Goal: Find specific page/section: Find specific page/section

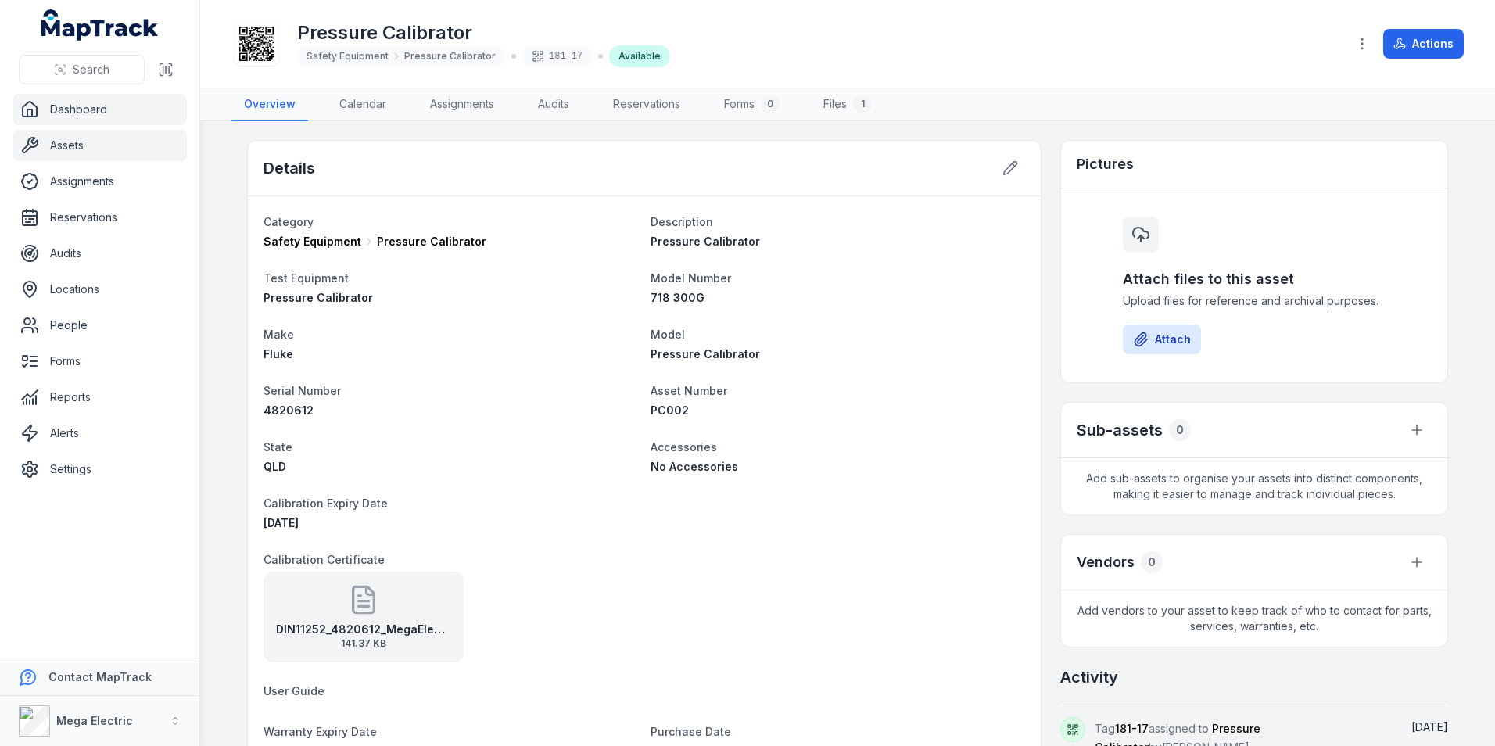
click at [125, 121] on link "Dashboard" at bounding box center [100, 109] width 174 height 31
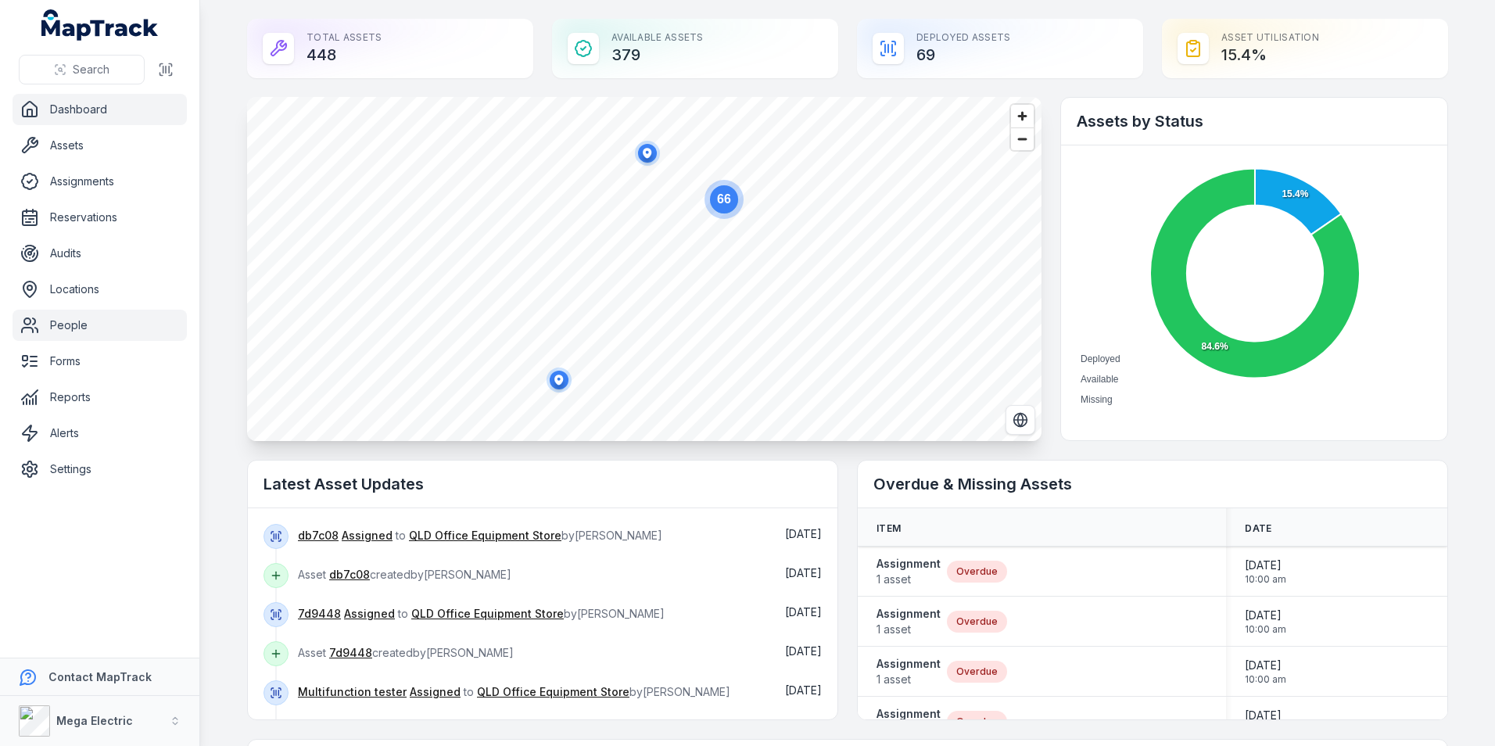
click at [86, 320] on link "People" at bounding box center [100, 325] width 174 height 31
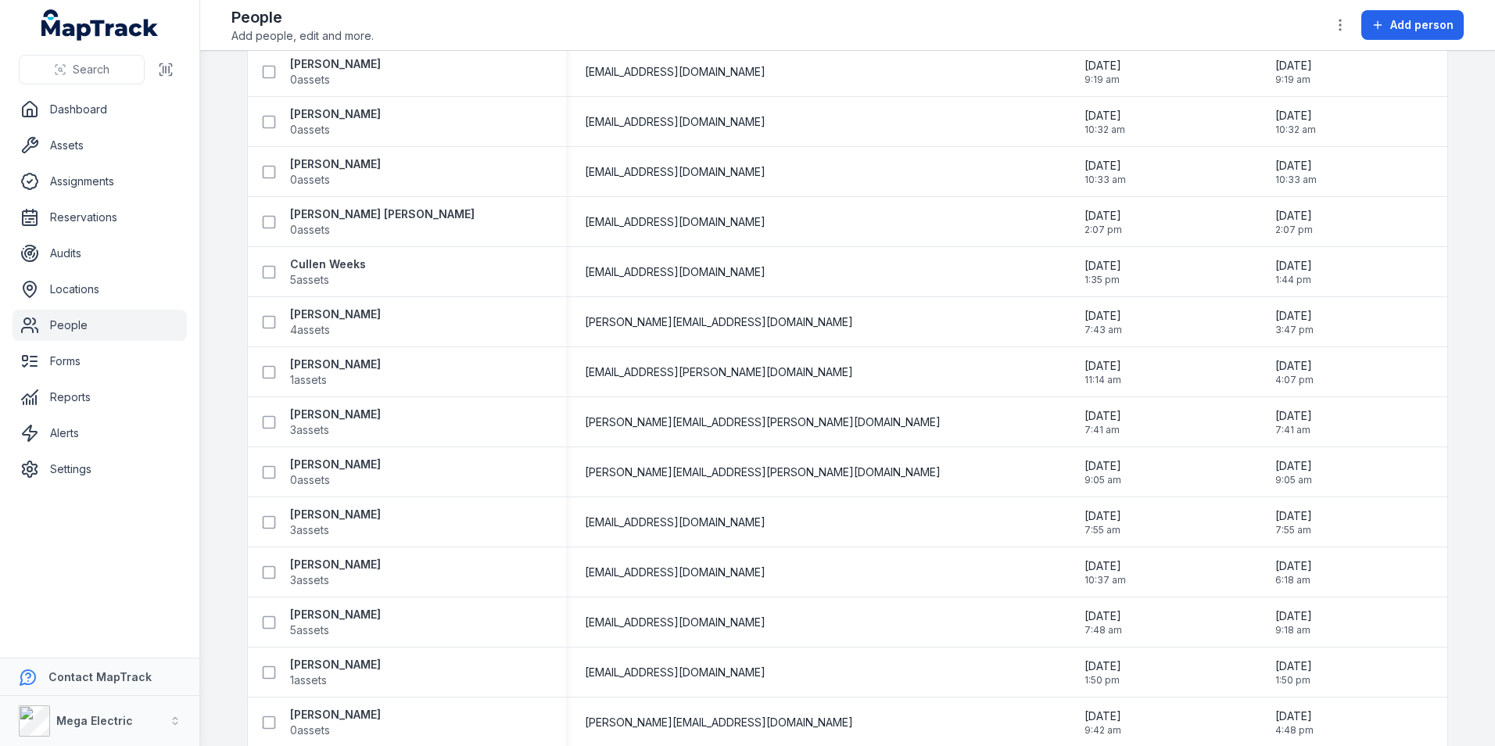
scroll to position [313, 0]
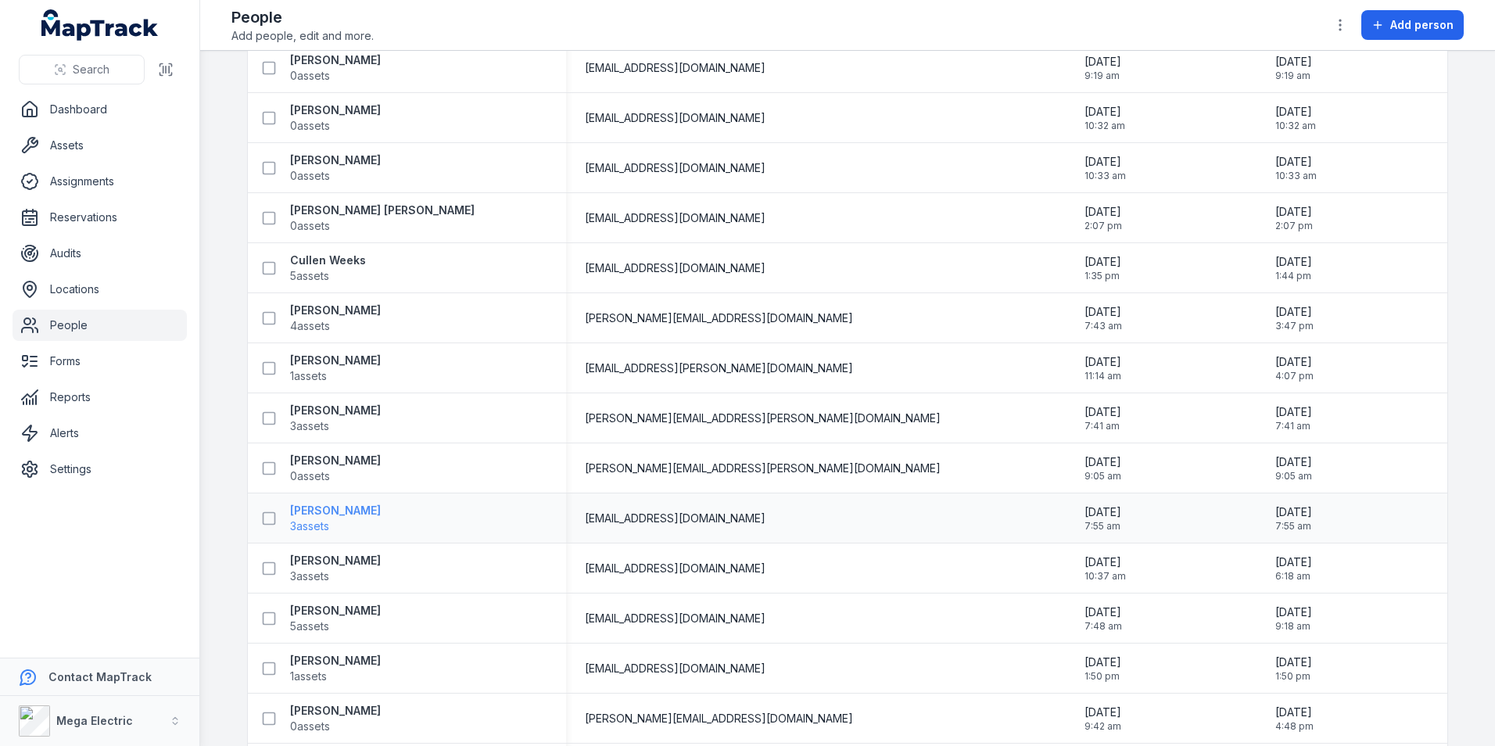
click at [376, 513] on strong "Graeme Christopher" at bounding box center [335, 511] width 91 height 16
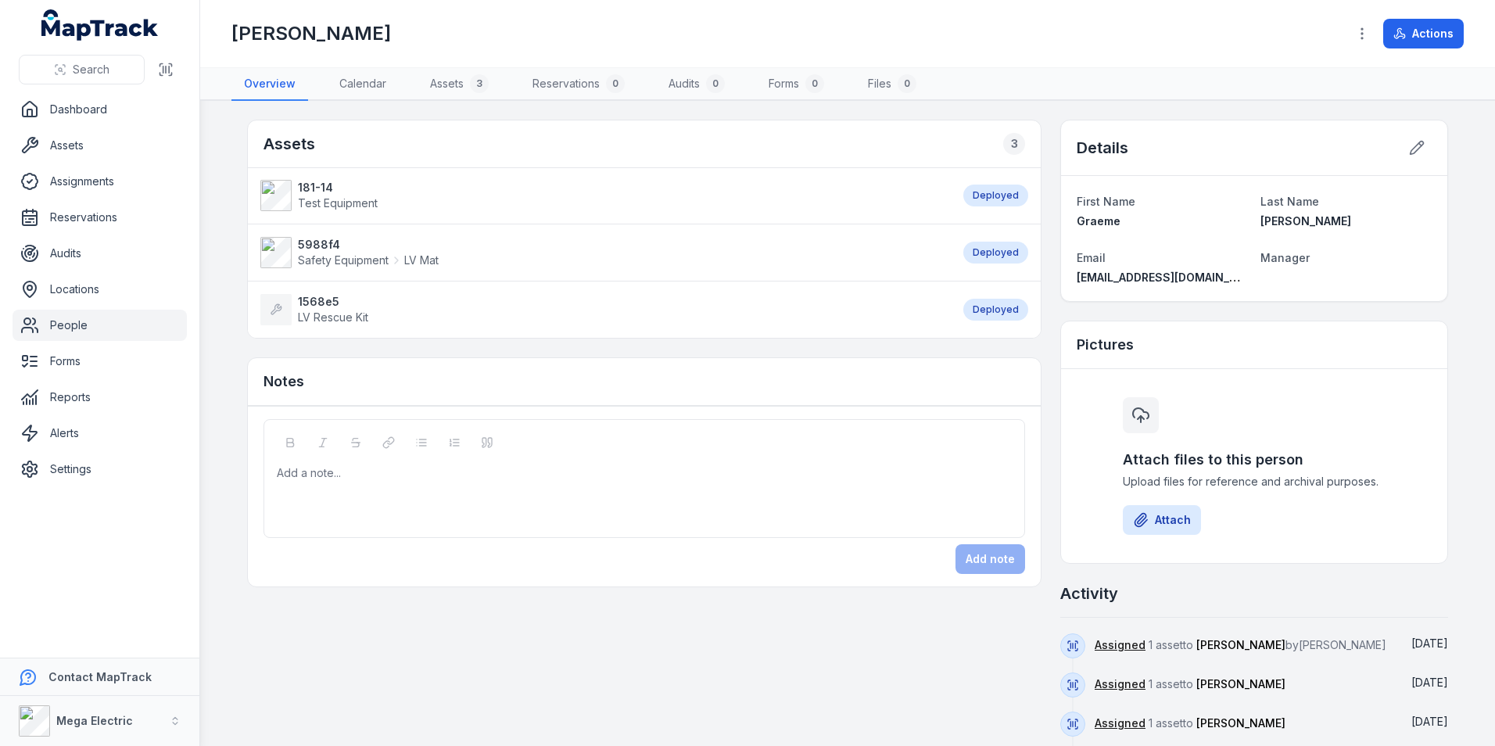
click at [101, 332] on link "People" at bounding box center [100, 325] width 174 height 31
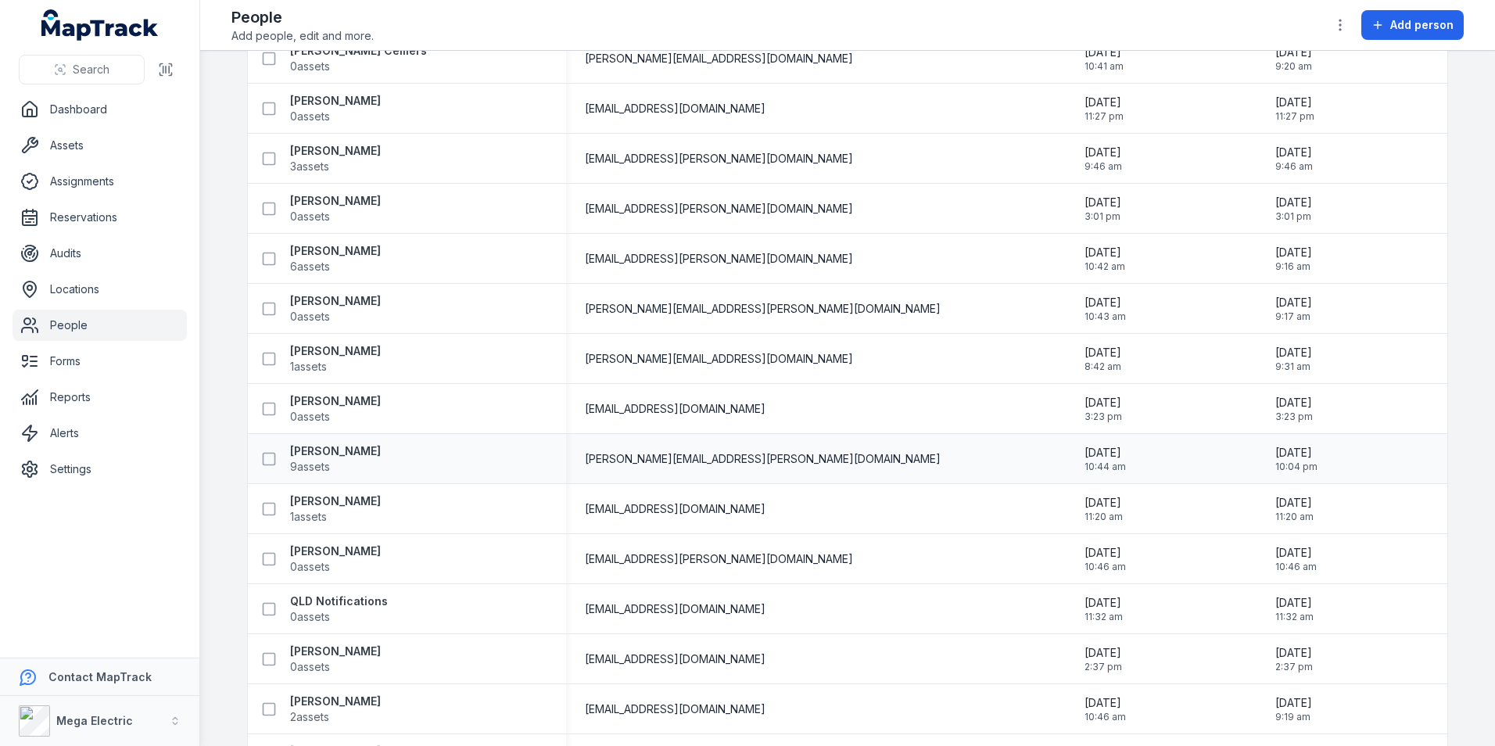
scroll to position [1251, 0]
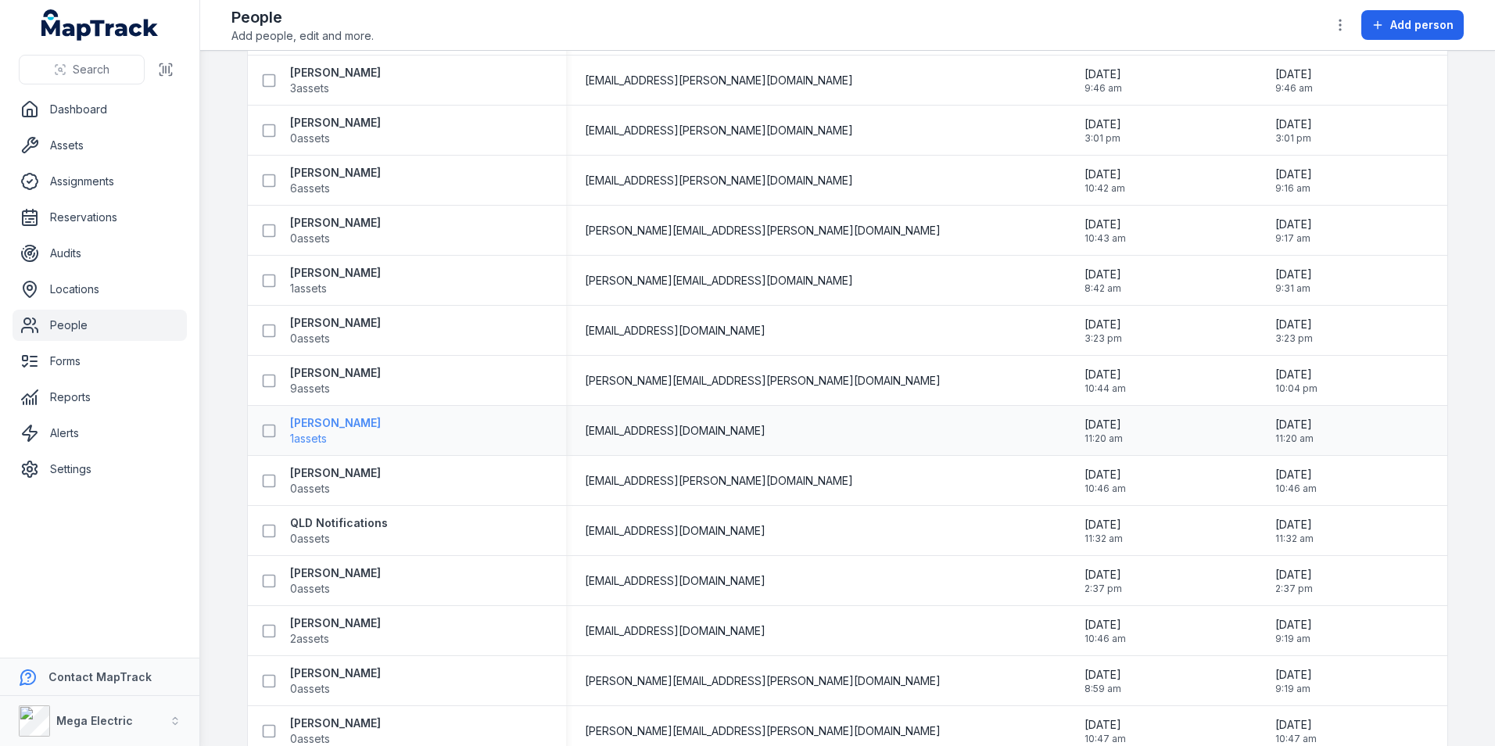
click at [369, 432] on span "1 assets" at bounding box center [335, 439] width 91 height 16
